Goal: Browse casually: Explore the website without a specific task or goal

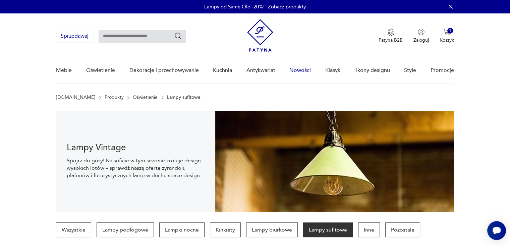
click at [306, 68] on link "Nowości" at bounding box center [299, 70] width 21 height 26
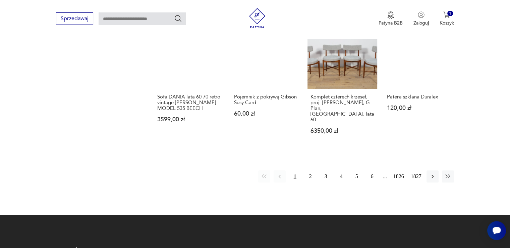
scroll to position [623, 0]
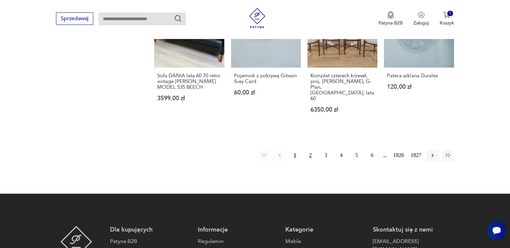
click at [306, 149] on button "2" at bounding box center [311, 155] width 12 height 12
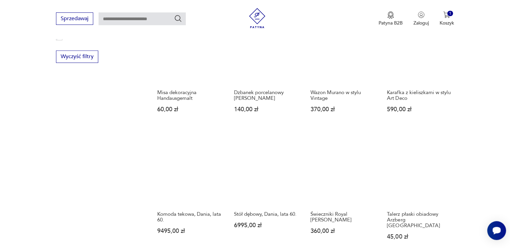
scroll to position [489, 0]
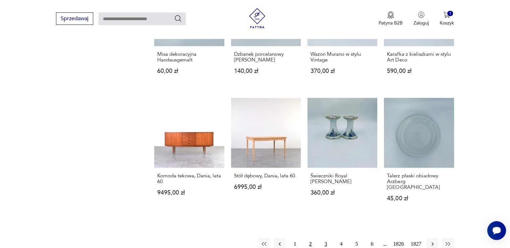
click at [326, 237] on button "3" at bounding box center [326, 243] width 12 height 12
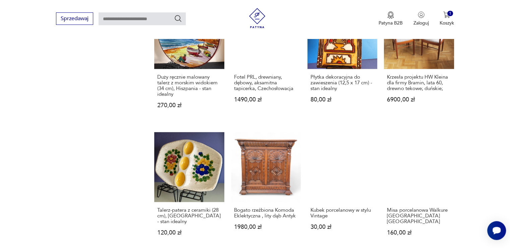
scroll to position [523, 0]
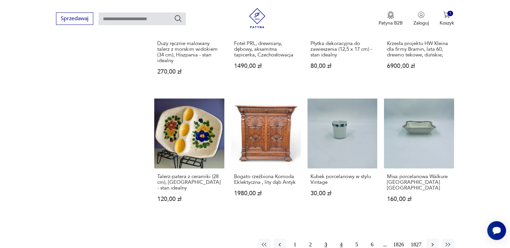
click at [345, 238] on button "4" at bounding box center [341, 244] width 12 height 12
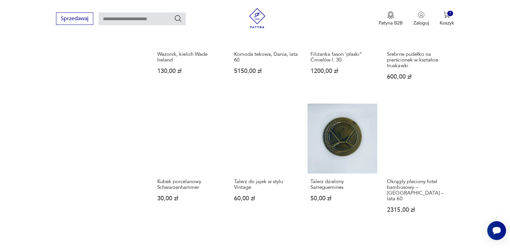
scroll to position [556, 0]
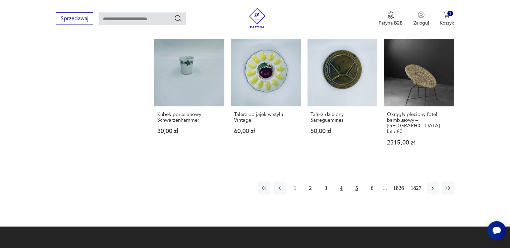
click at [358, 182] on button "5" at bounding box center [357, 188] width 12 height 12
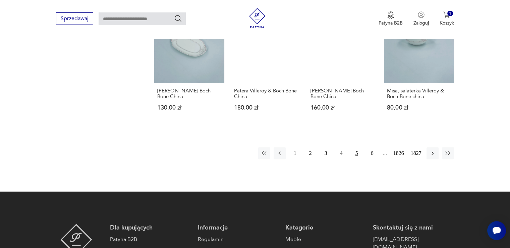
scroll to position [590, 0]
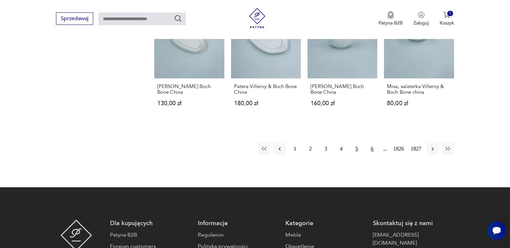
click at [371, 143] on button "6" at bounding box center [372, 149] width 12 height 12
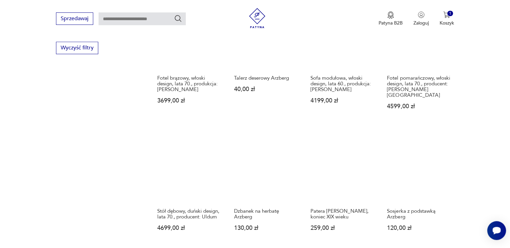
scroll to position [489, 0]
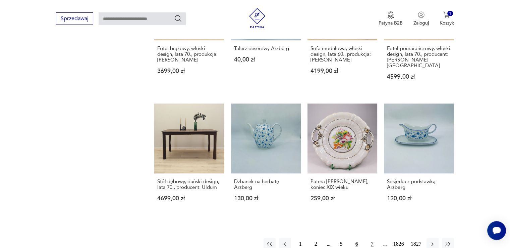
click at [373, 239] on button "7" at bounding box center [372, 243] width 12 height 12
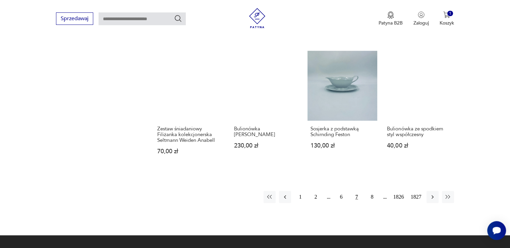
scroll to position [556, 0]
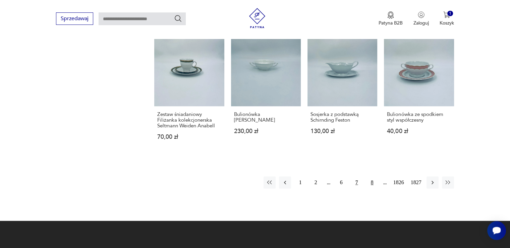
click at [373, 176] on button "8" at bounding box center [372, 182] width 12 height 12
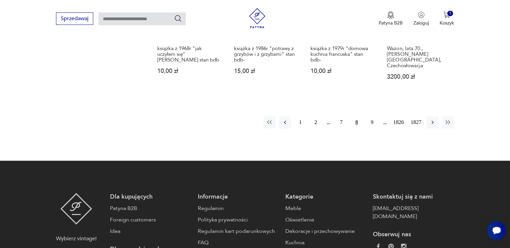
scroll to position [556, 0]
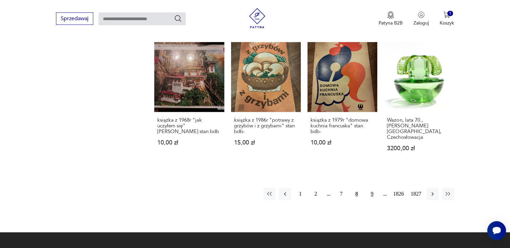
click at [371, 187] on button "9" at bounding box center [372, 193] width 12 height 12
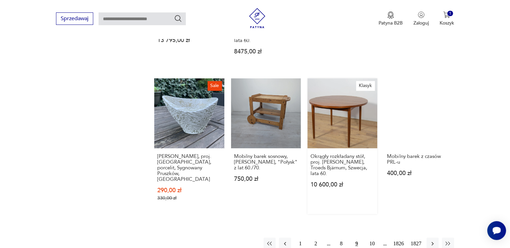
scroll to position [556, 0]
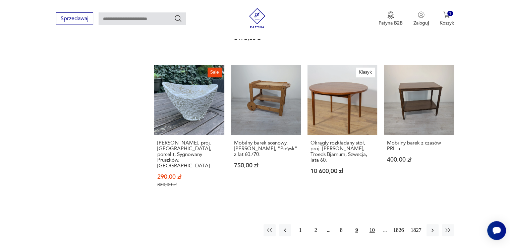
click at [373, 224] on button "10" at bounding box center [372, 230] width 12 height 12
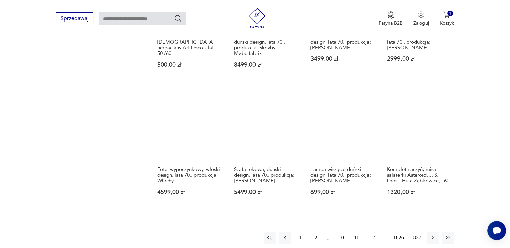
scroll to position [523, 0]
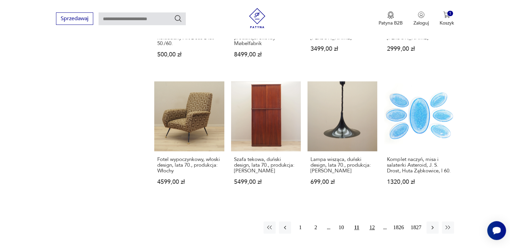
click at [372, 225] on button "12" at bounding box center [372, 227] width 12 height 12
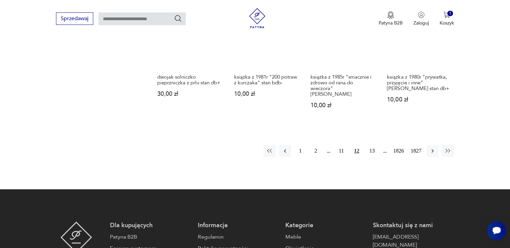
scroll to position [623, 0]
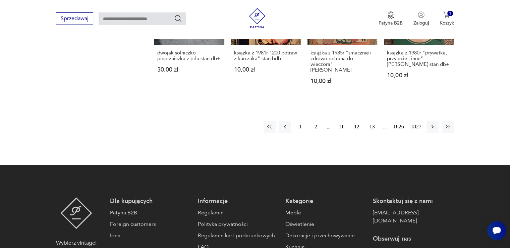
click at [370, 120] on button "13" at bounding box center [372, 126] width 12 height 12
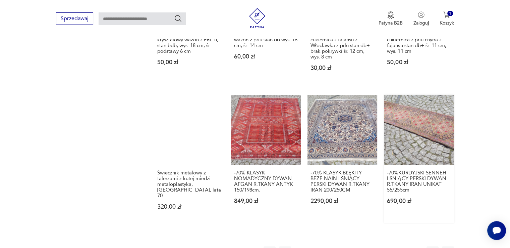
scroll to position [590, 0]
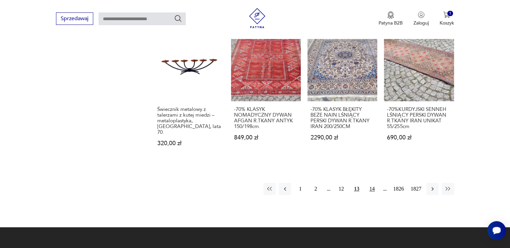
click at [370, 182] on button "14" at bounding box center [372, 188] width 12 height 12
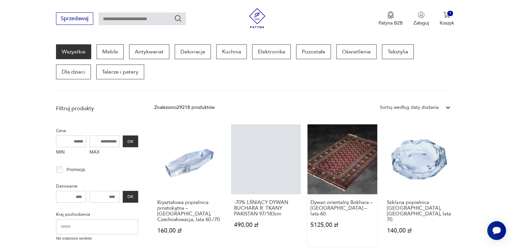
scroll to position [154, 0]
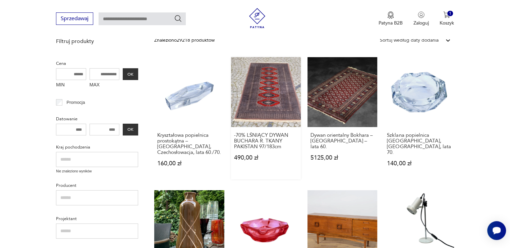
click at [271, 99] on link "-70% LŚNIĄCY DYWAN BUCHARA R. TKANY PAKISTAN 97/183cm 490,00 zł" at bounding box center [266, 118] width 70 height 122
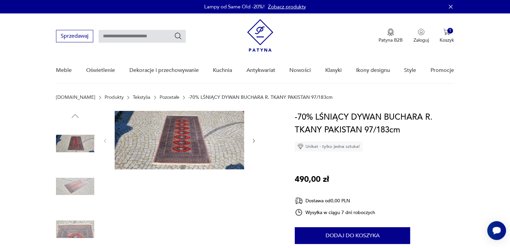
click at [178, 150] on img at bounding box center [179, 140] width 129 height 58
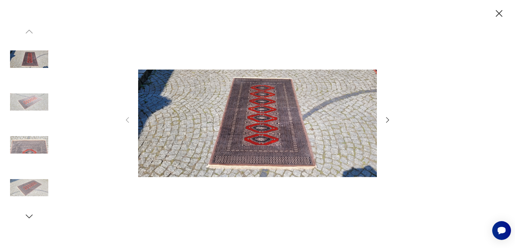
click at [28, 193] on img at bounding box center [29, 187] width 38 height 38
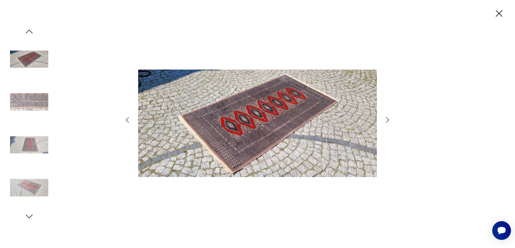
click at [30, 144] on img at bounding box center [29, 144] width 38 height 38
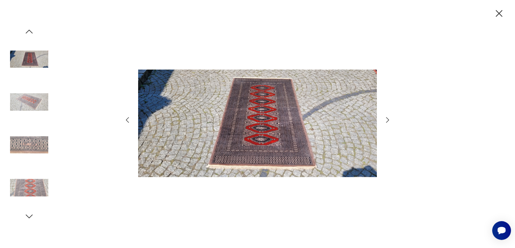
click at [283, 127] on img at bounding box center [257, 123] width 239 height 198
click at [28, 66] on img at bounding box center [29, 59] width 38 height 38
click at [34, 102] on img at bounding box center [29, 102] width 38 height 38
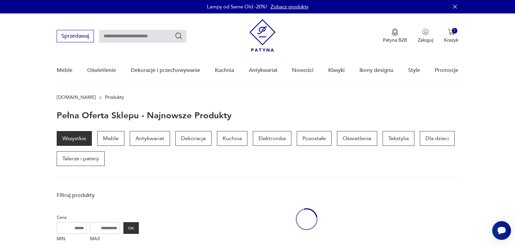
scroll to position [151, 0]
